Goal: Book appointment/travel/reservation

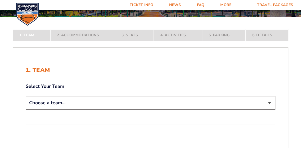
scroll to position [79, 0]
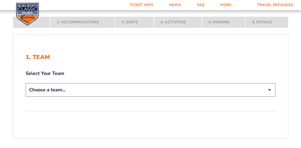
click at [269, 88] on select "Choose a team... [US_STATE] Wildcats [US_STATE] State Buckeyes [US_STATE] Tar H…" at bounding box center [151, 89] width 250 height 13
select select "12956"
click at [26, 97] on select "Choose a team... [US_STATE] Wildcats [US_STATE] State Buckeyes [US_STATE] Tar H…" at bounding box center [151, 89] width 250 height 13
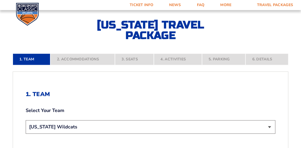
click at [97, 57] on nav "1. Team 2. Accommodations 3. Seats 4. Activities 5. Parking 6. Details" at bounding box center [150, 59] width 275 height 12
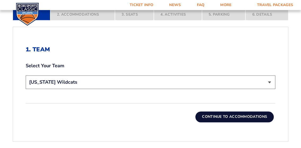
scroll to position [132, 0]
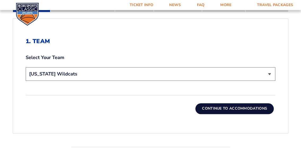
click at [232, 107] on button "Continue To Accommodations" at bounding box center [234, 108] width 78 height 11
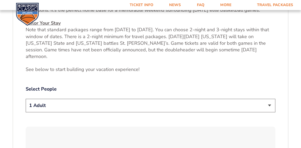
scroll to position [229, 0]
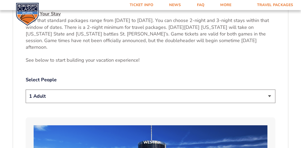
click at [269, 89] on select "1 Adult 2 Adults 3 Adults 4 Adults 2 Adults + 1 Child 2 Adults + 2 Children 2 A…" at bounding box center [151, 95] width 250 height 13
select select "2 Adults"
click at [26, 89] on select "1 Adult 2 Adults 3 Adults 4 Adults 2 Adults + 1 Child 2 Adults + 2 Children 2 A…" at bounding box center [151, 95] width 250 height 13
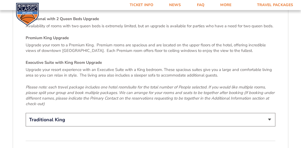
scroll to position [811, 0]
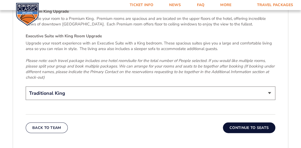
click at [269, 87] on select "Traditional King Traditional with 2 Queen Beds Upgrade (+$45 per night) Premium…" at bounding box center [151, 93] width 250 height 13
select select "Premium King Upgrade"
click at [26, 87] on select "Traditional King Traditional with 2 Queen Beds Upgrade (+$45 per night) Premium…" at bounding box center [151, 93] width 250 height 13
click at [250, 123] on button "Continue To Seats" at bounding box center [249, 128] width 52 height 11
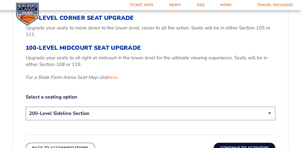
scroll to position [202, 0]
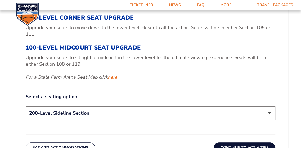
click at [268, 110] on select "200-Level Sideline Section 100-Level Corner Seat Upgrade (+$120 per person) 100…" at bounding box center [151, 112] width 250 height 13
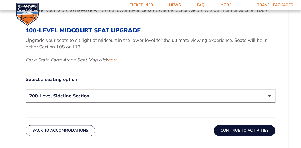
scroll to position [229, 0]
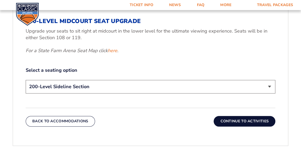
click at [269, 84] on select "200-Level Sideline Section 100-Level Corner Seat Upgrade (+$120 per person) 100…" at bounding box center [151, 86] width 250 height 13
click at [111, 50] on link "here" at bounding box center [113, 50] width 10 height 7
